Goal: Information Seeking & Learning: Learn about a topic

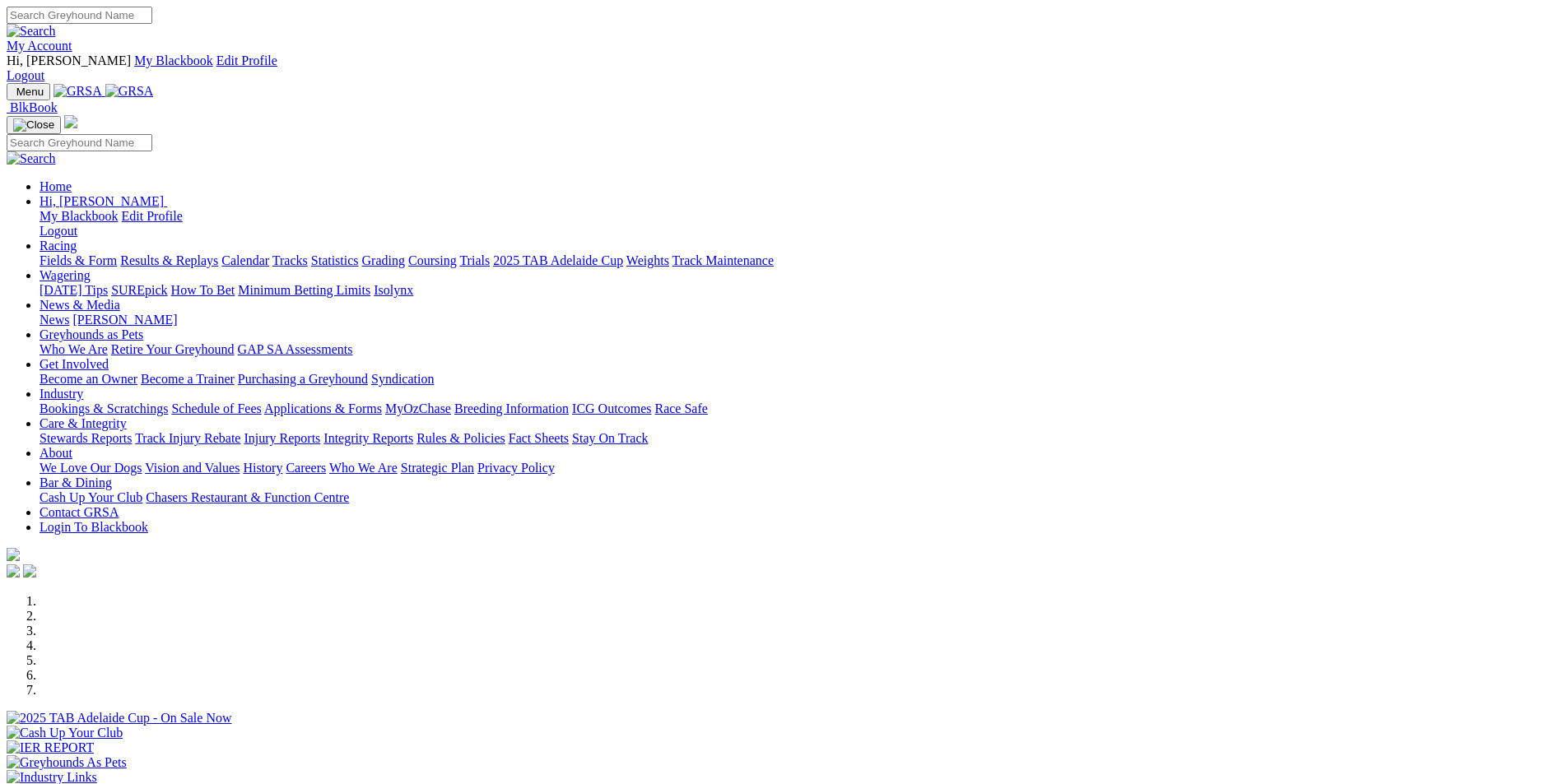
scroll to position [1151, 0]
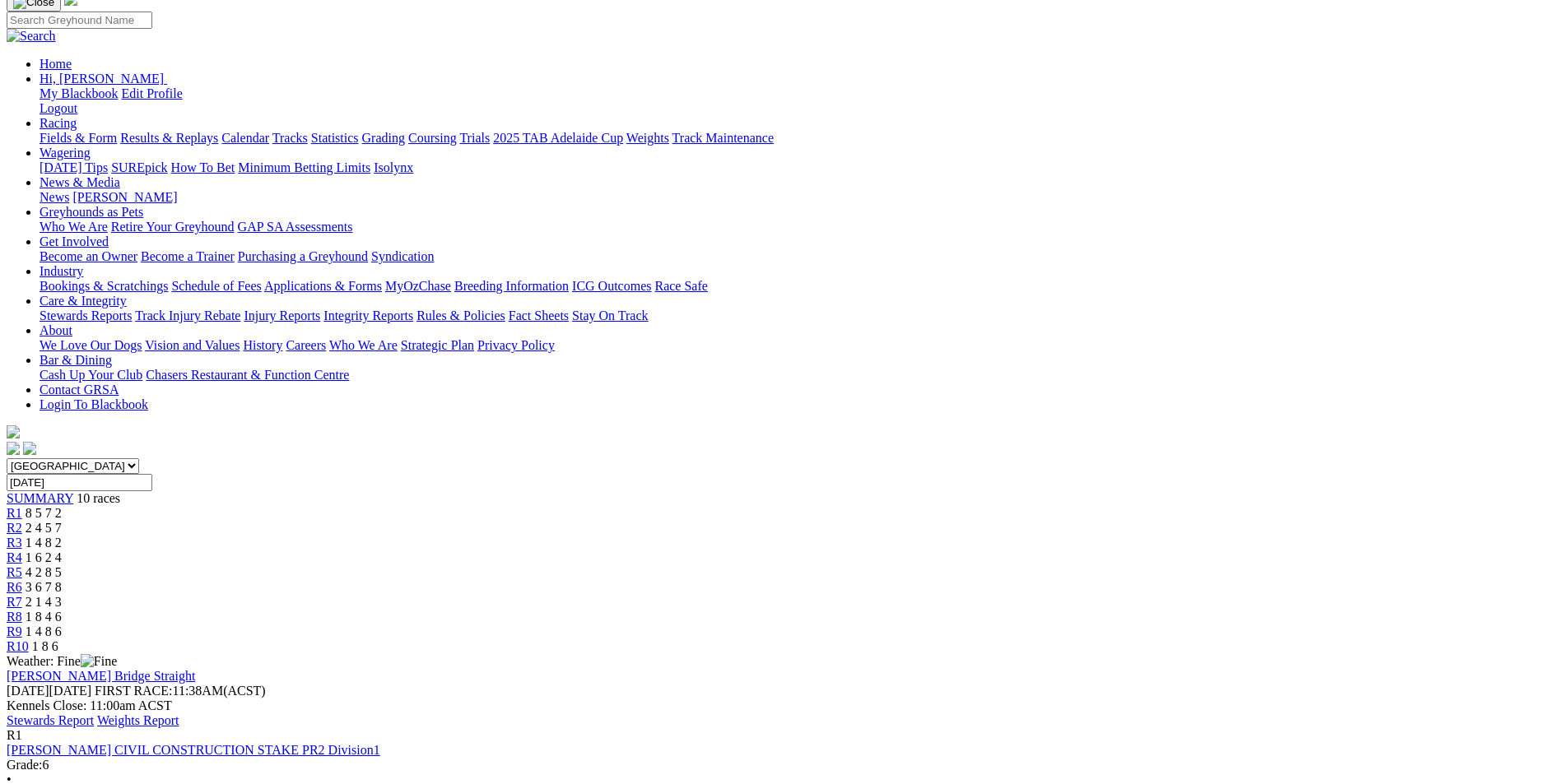
scroll to position [164, 0]
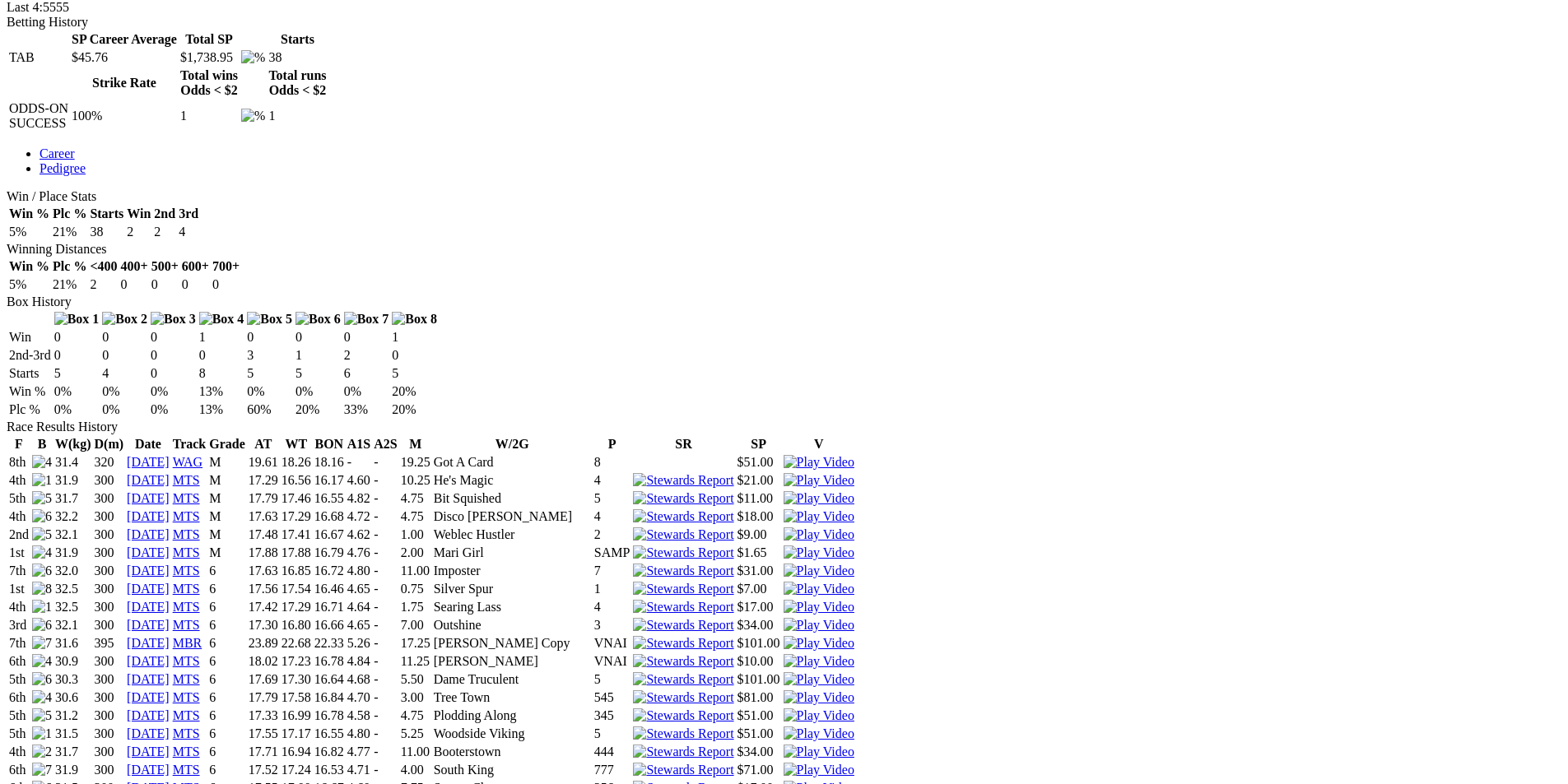
scroll to position [1069, 0]
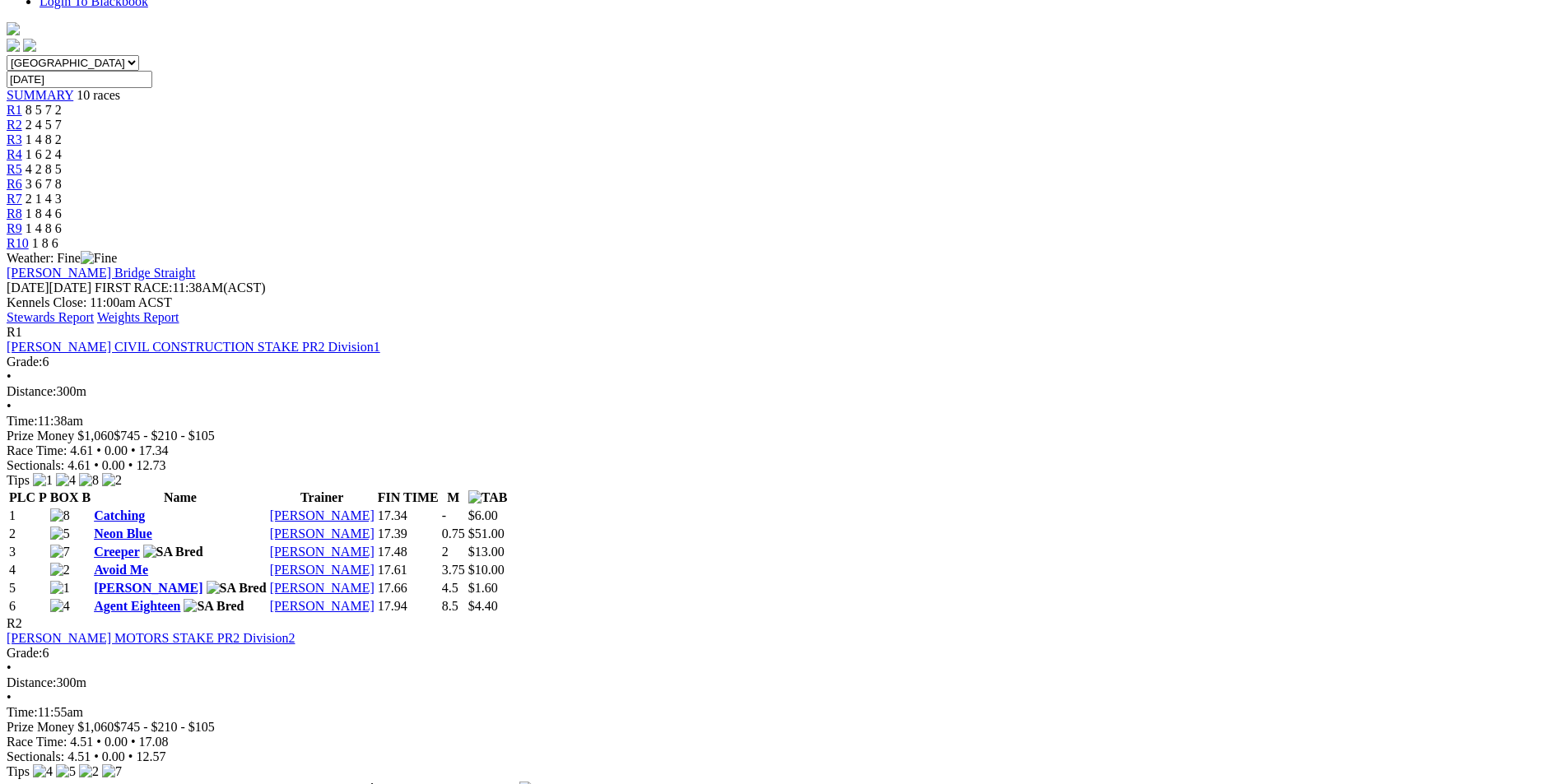
scroll to position [576, 0]
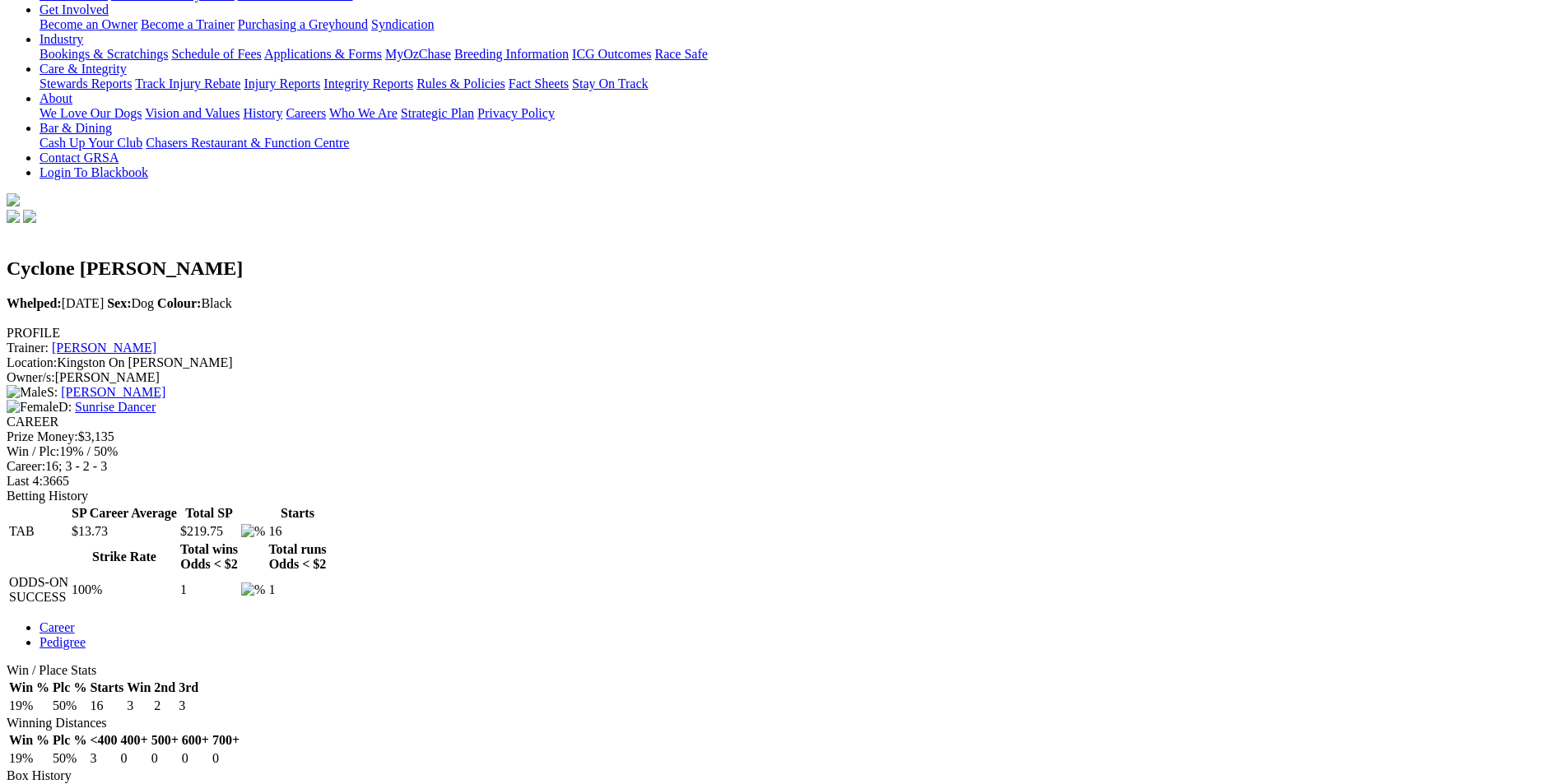
scroll to position [411, 0]
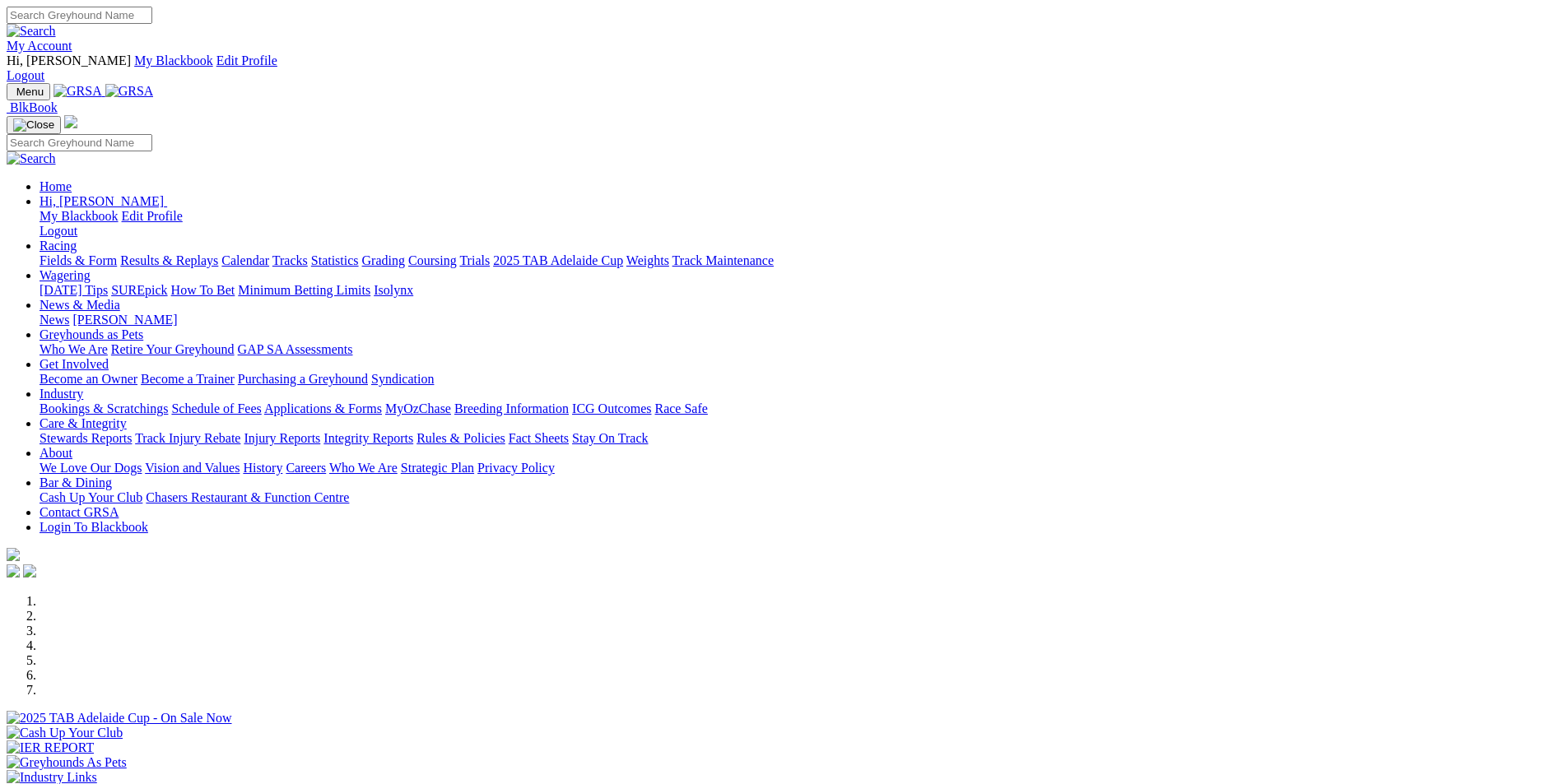
scroll to position [1154, 0]
